Goal: Information Seeking & Learning: Learn about a topic

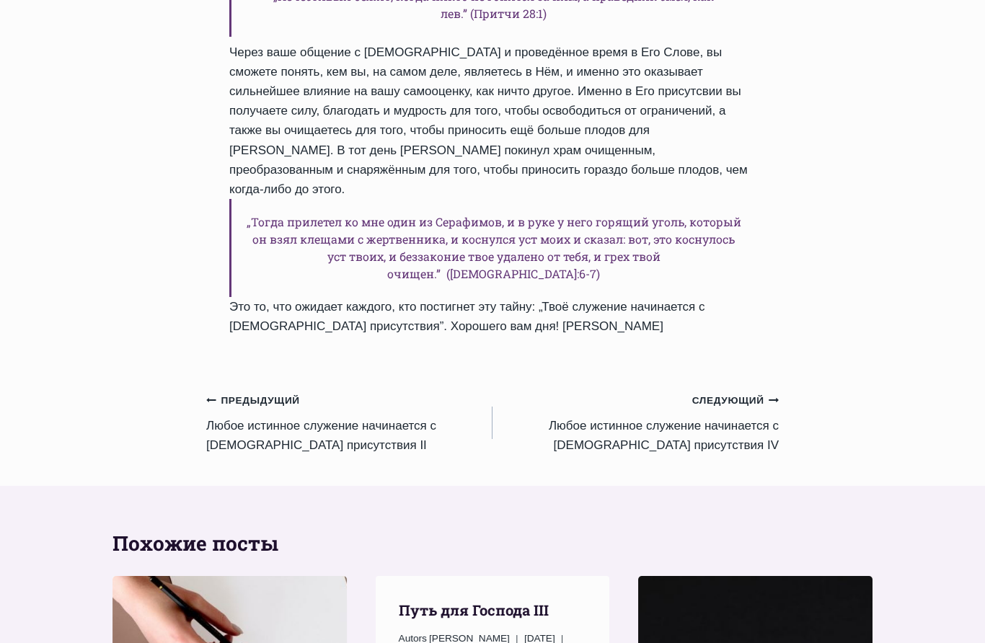
scroll to position [1177, 0]
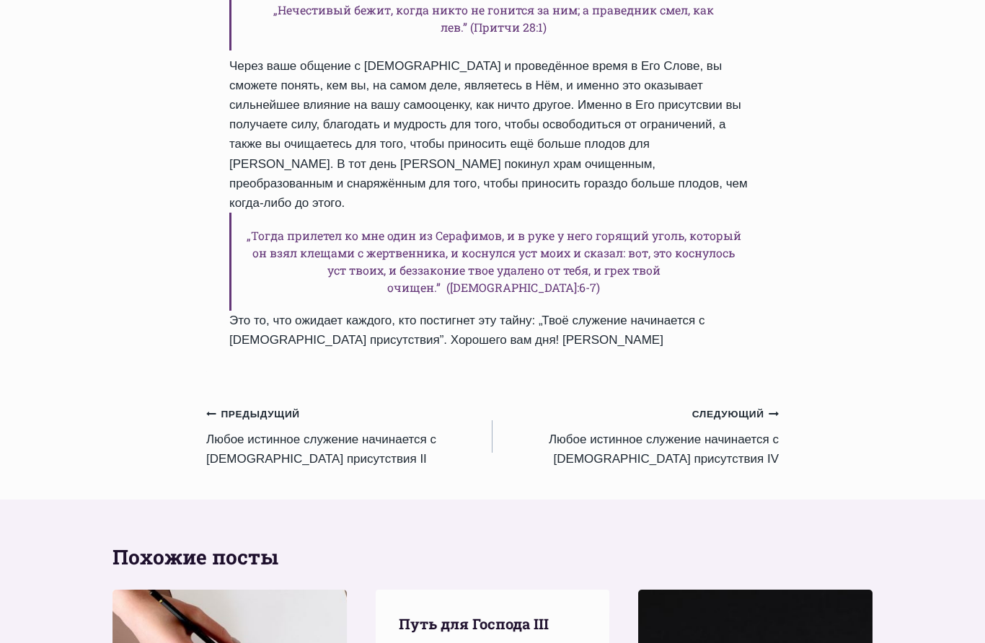
click at [219, 405] on link "Предыдущий Предыдущий Любое истинное служение начинается с [DEMOGRAPHIC_DATA] п…" at bounding box center [349, 437] width 286 height 65
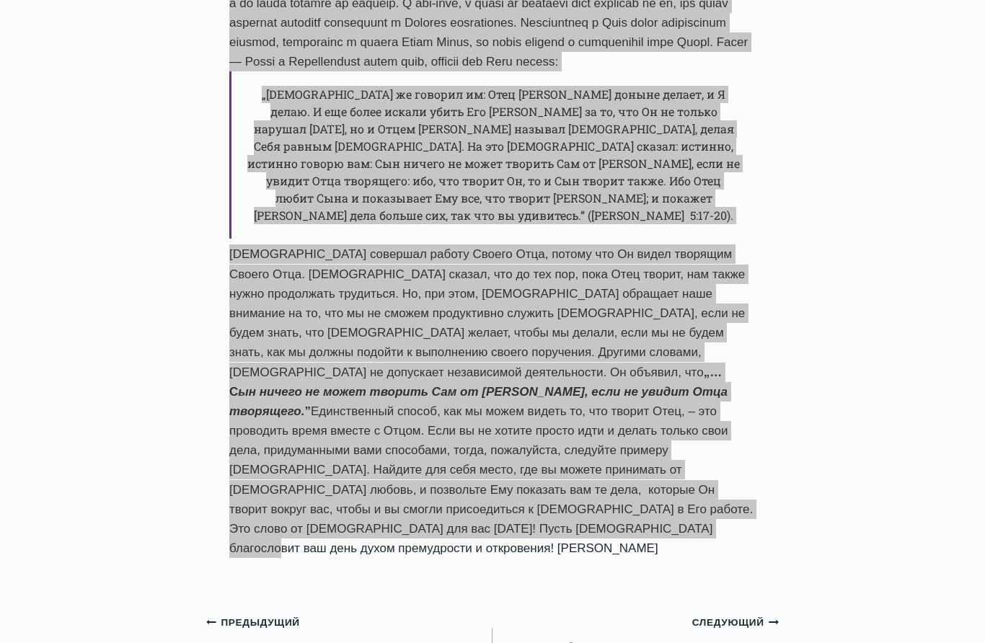
scroll to position [842, 0]
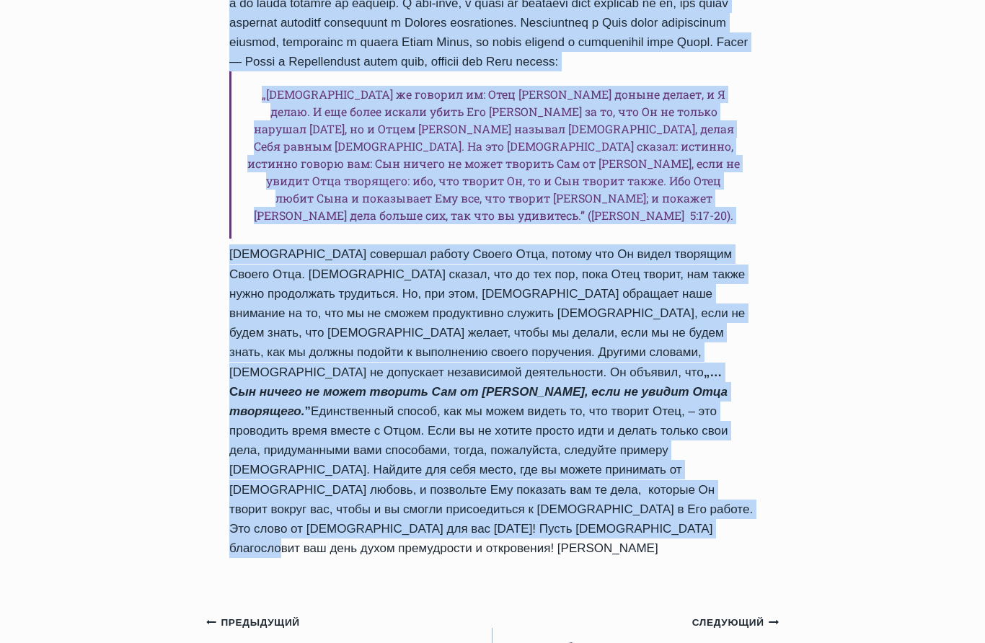
click at [751, 612] on link "Следующий Продолжить Любое истинное служение начинается с Божьего присутствия II" at bounding box center [636, 644] width 286 height 65
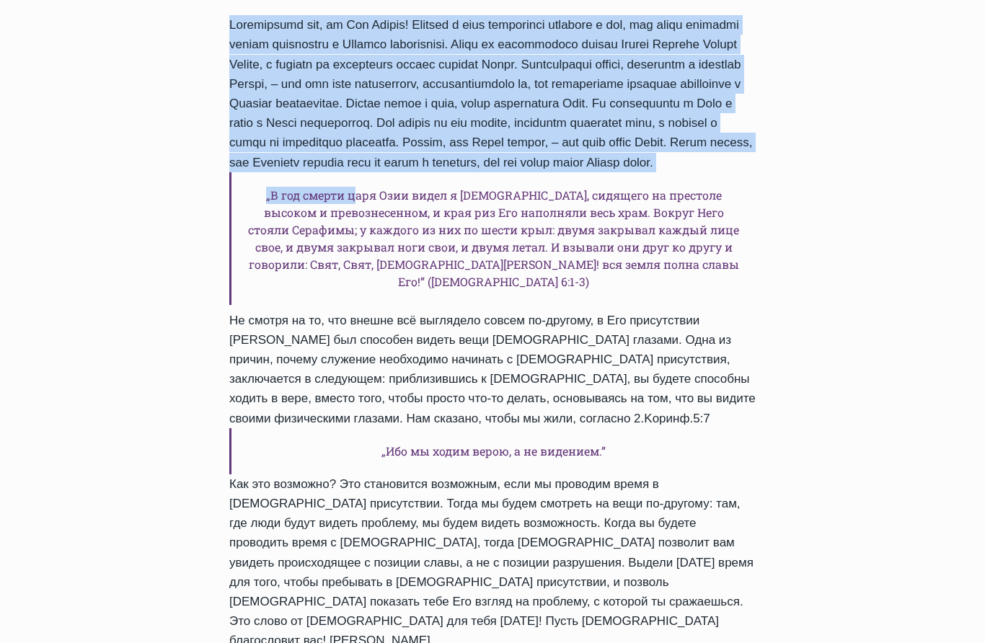
scroll to position [760, 0]
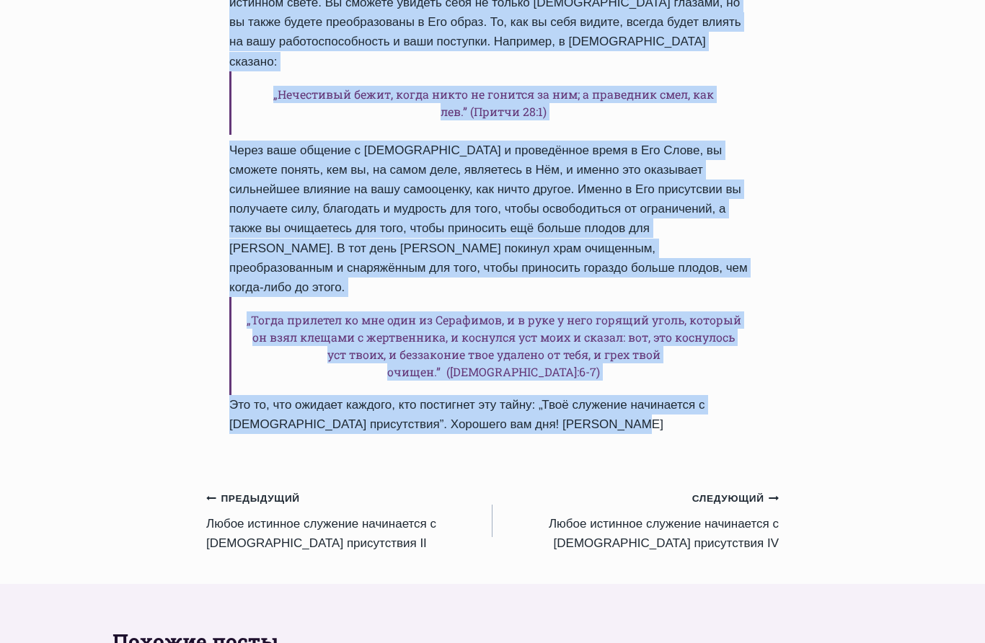
scroll to position [1223, 0]
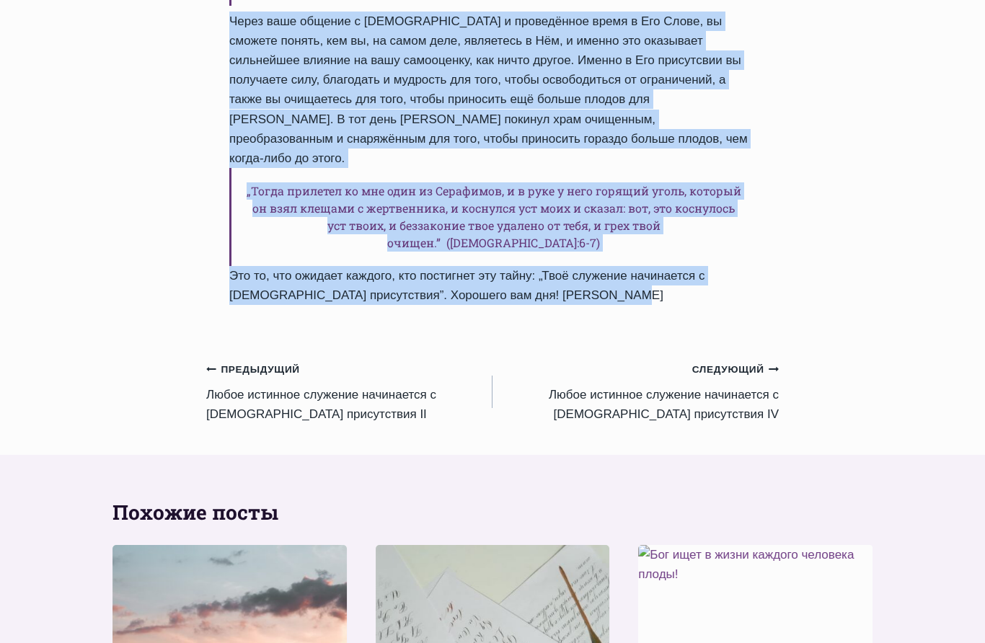
click at [754, 359] on link "Следующий Продолжить Любое истинное служение начинается с [DEMOGRAPHIC_DATA] пр…" at bounding box center [636, 391] width 286 height 65
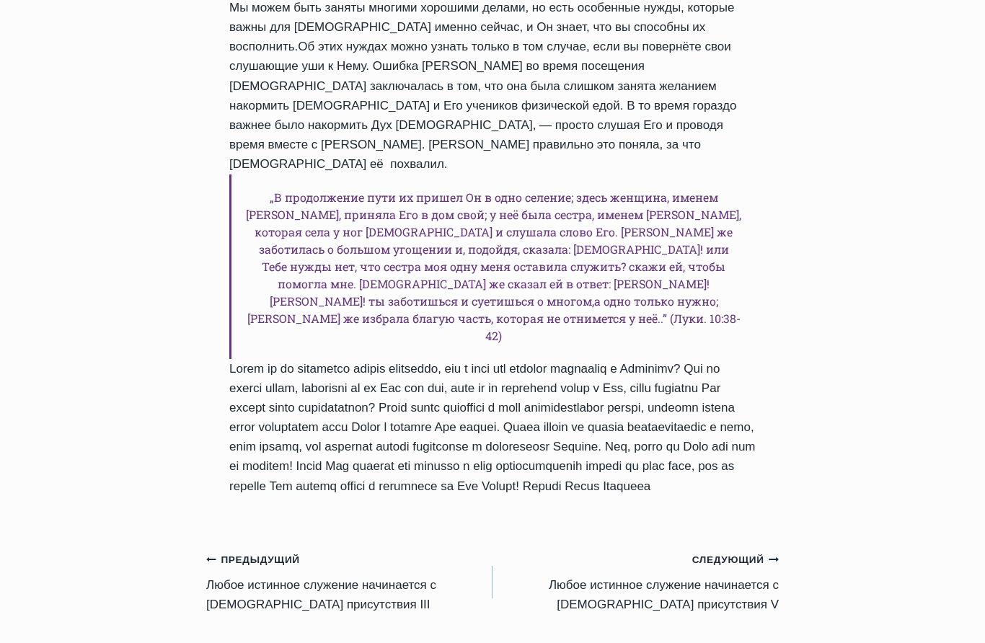
scroll to position [972, 0]
click at [723, 550] on link "Следующий Продолжить Любое истинное служение начинается с Божьего присутствия V" at bounding box center [636, 582] width 286 height 65
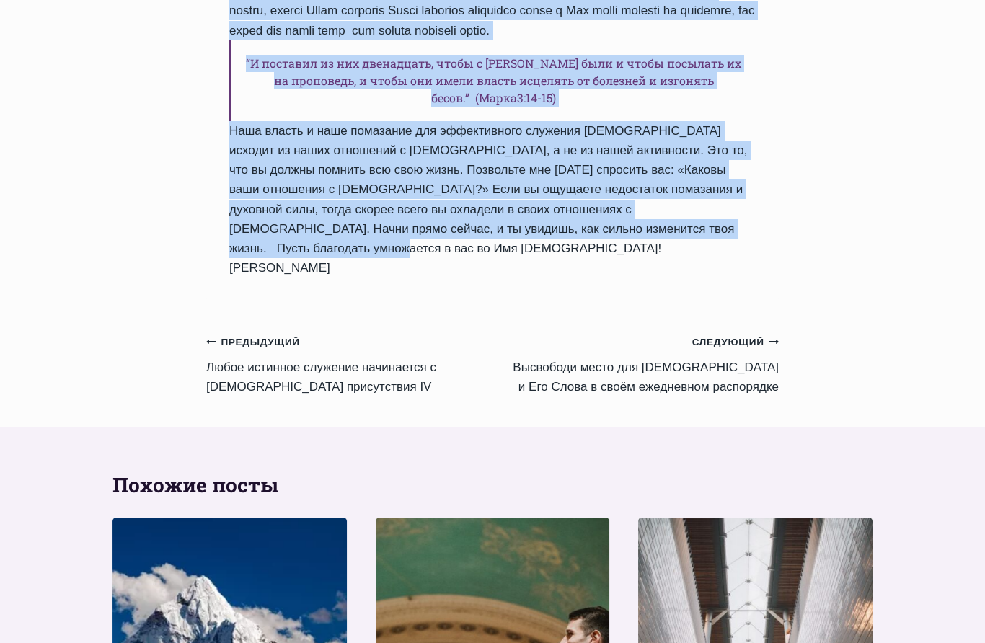
scroll to position [1519, 0]
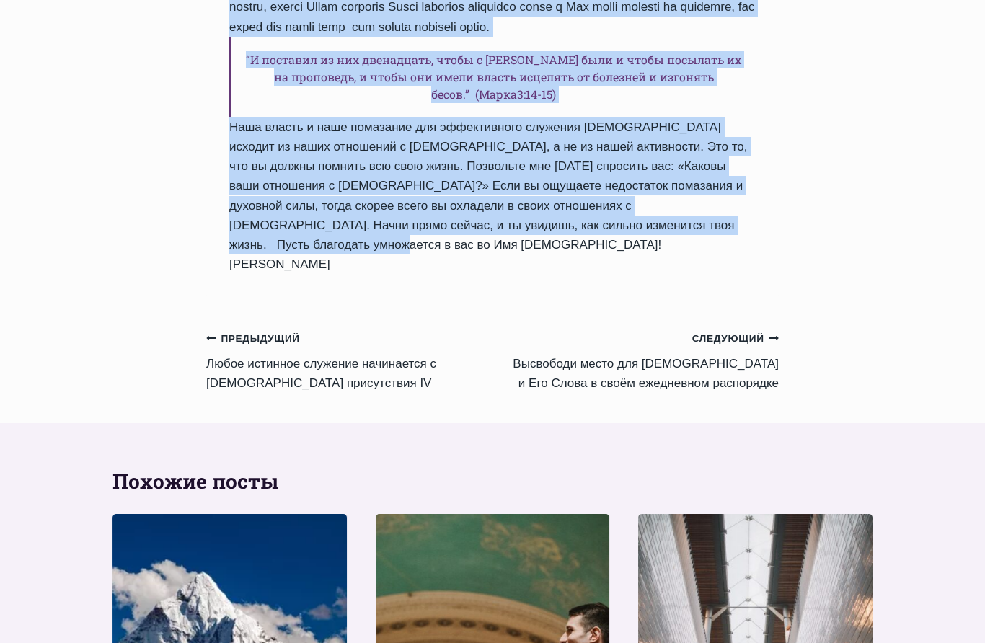
click at [730, 343] on link "Следующий Продолжить Bысвободи место для Бога и Его Слова в своём ежедневном ра…" at bounding box center [636, 361] width 286 height 65
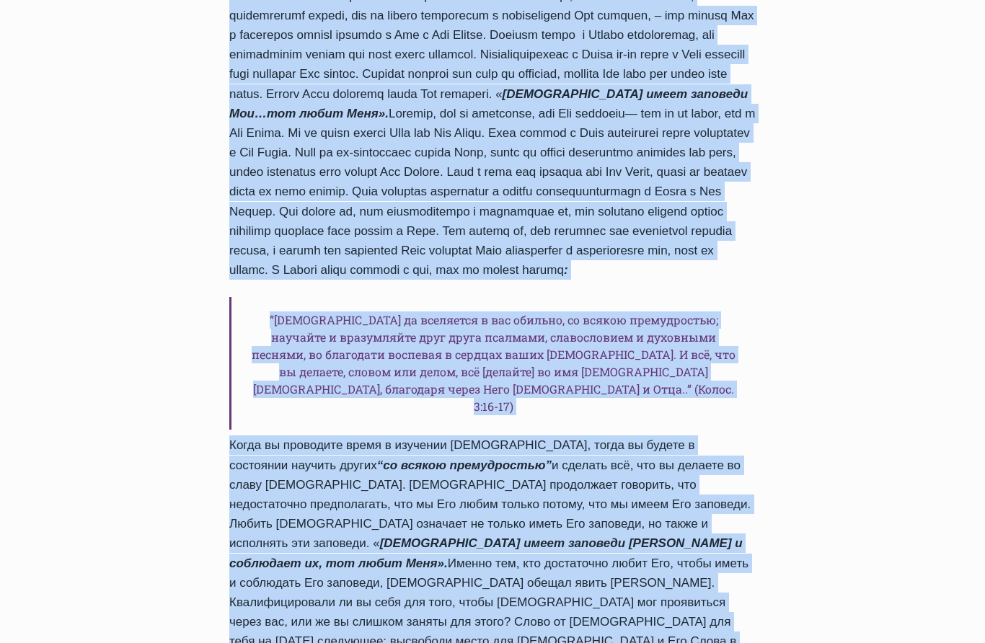
scroll to position [1275, 0]
